Goal: Check status: Check status

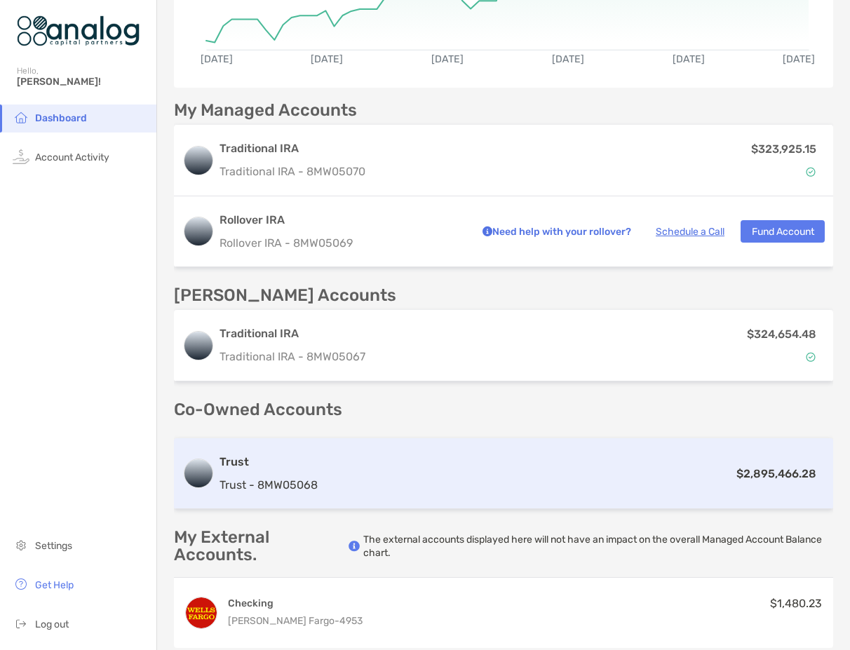
scroll to position [280, 0]
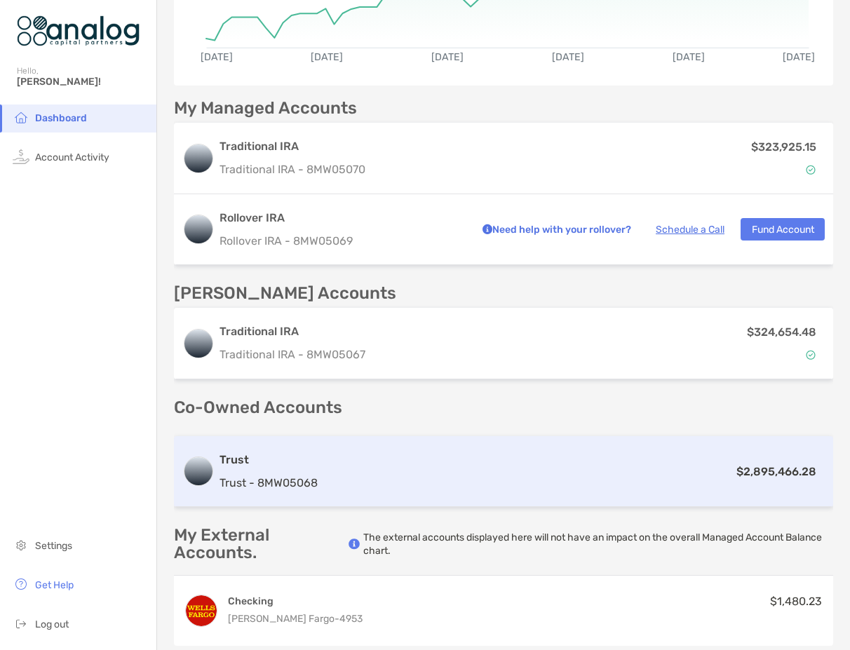
click at [463, 481] on div "Trust Trust - 8MW05068 $2,895,466.28" at bounding box center [503, 471] width 659 height 71
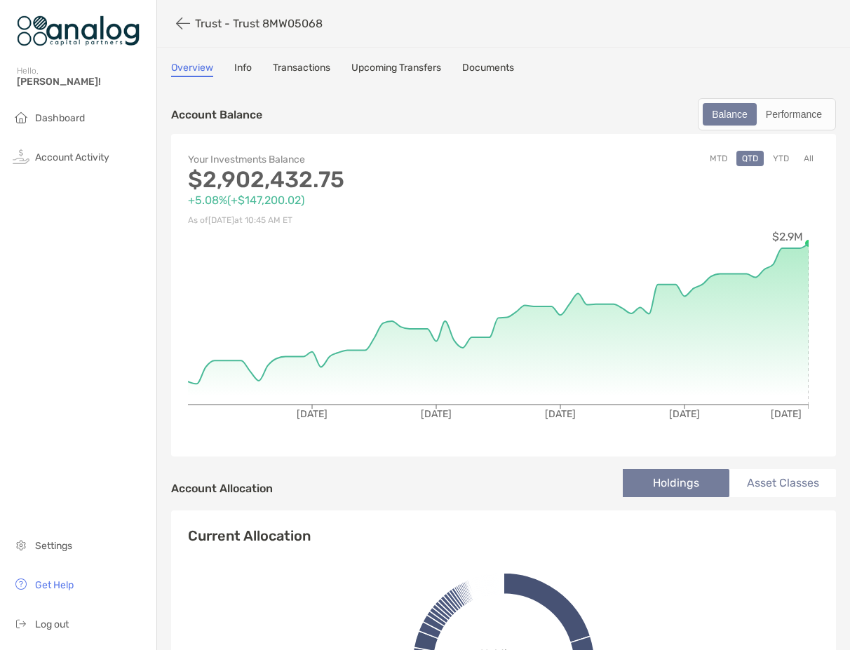
click at [712, 160] on button "MTD" at bounding box center [718, 158] width 29 height 15
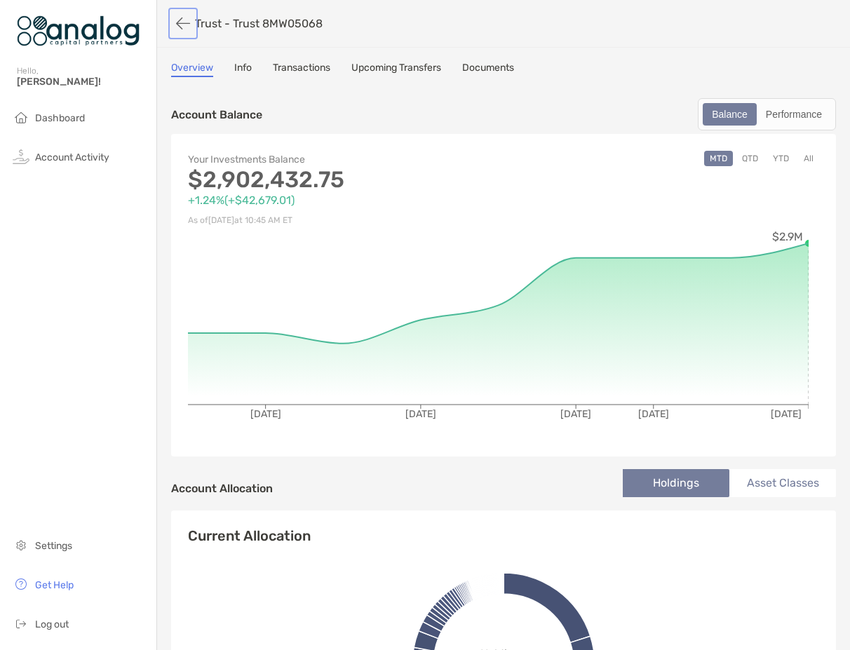
click at [182, 22] on button "button" at bounding box center [183, 24] width 24 height 26
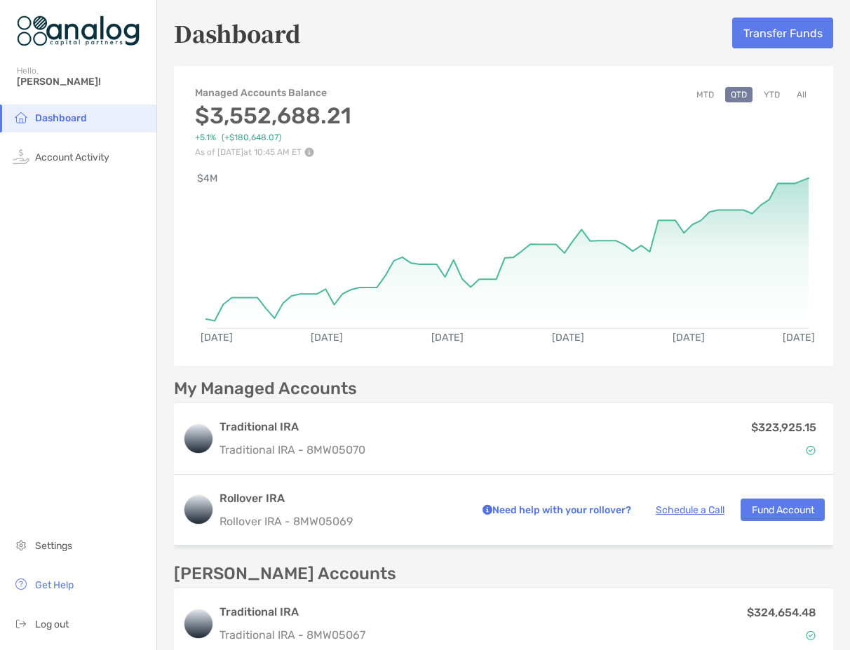
click at [696, 95] on button "MTD" at bounding box center [704, 94] width 29 height 15
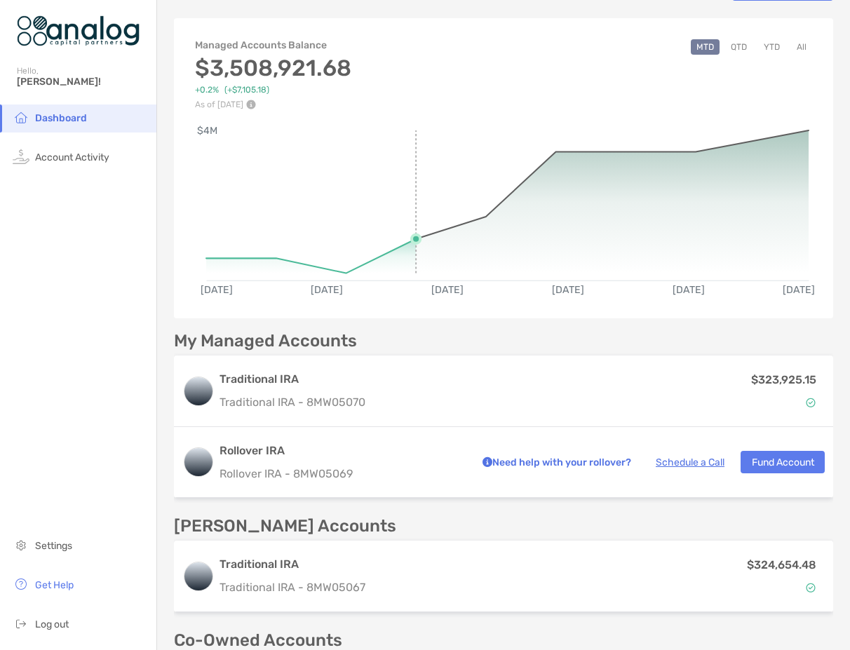
scroll to position [70, 0]
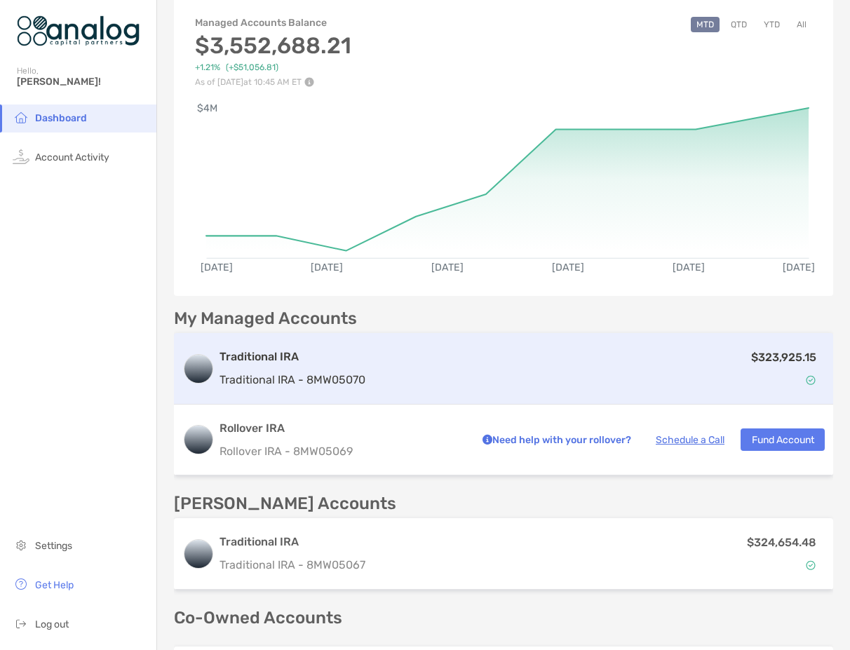
click at [476, 374] on div "$323,925.15" at bounding box center [598, 368] width 454 height 41
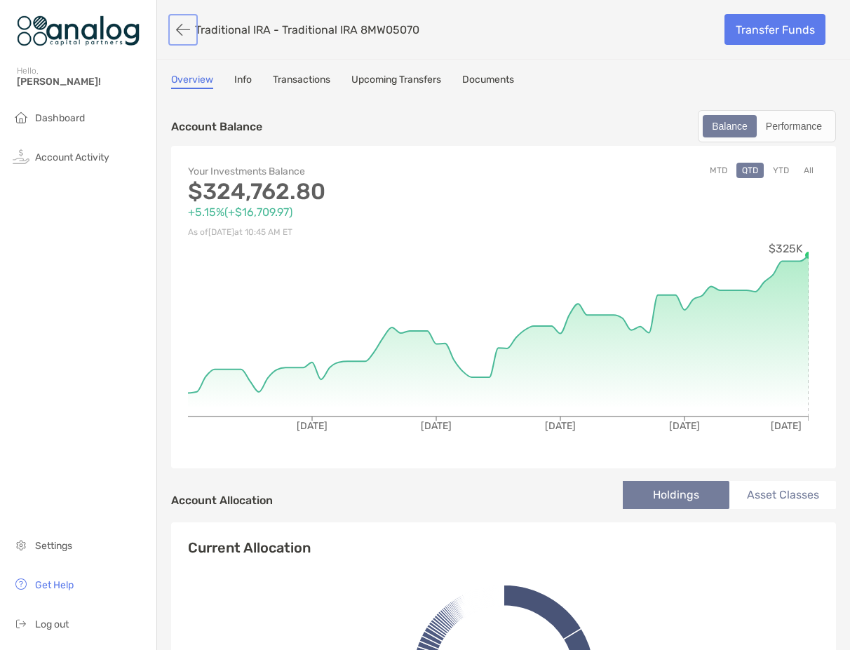
click at [182, 26] on button "button" at bounding box center [183, 30] width 24 height 26
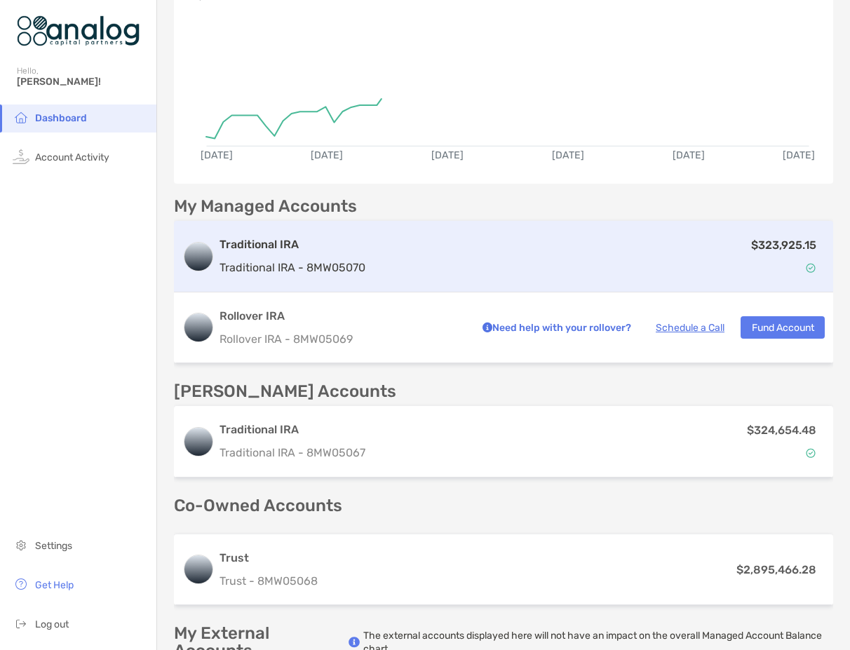
scroll to position [280, 0]
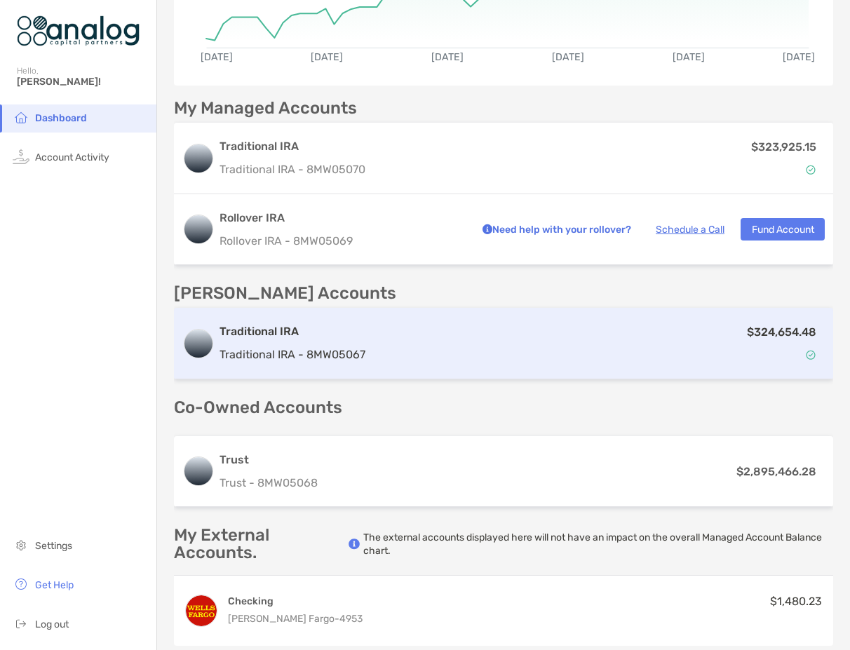
click at [569, 345] on div "$324,654.48" at bounding box center [598, 343] width 454 height 41
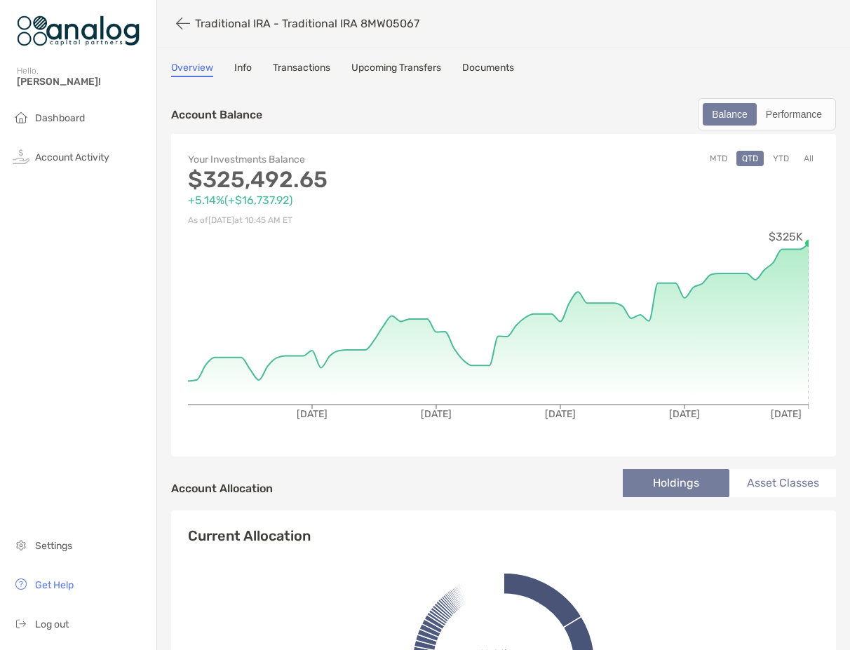
click at [712, 158] on button "MTD" at bounding box center [718, 158] width 29 height 15
